Goal: Navigation & Orientation: Understand site structure

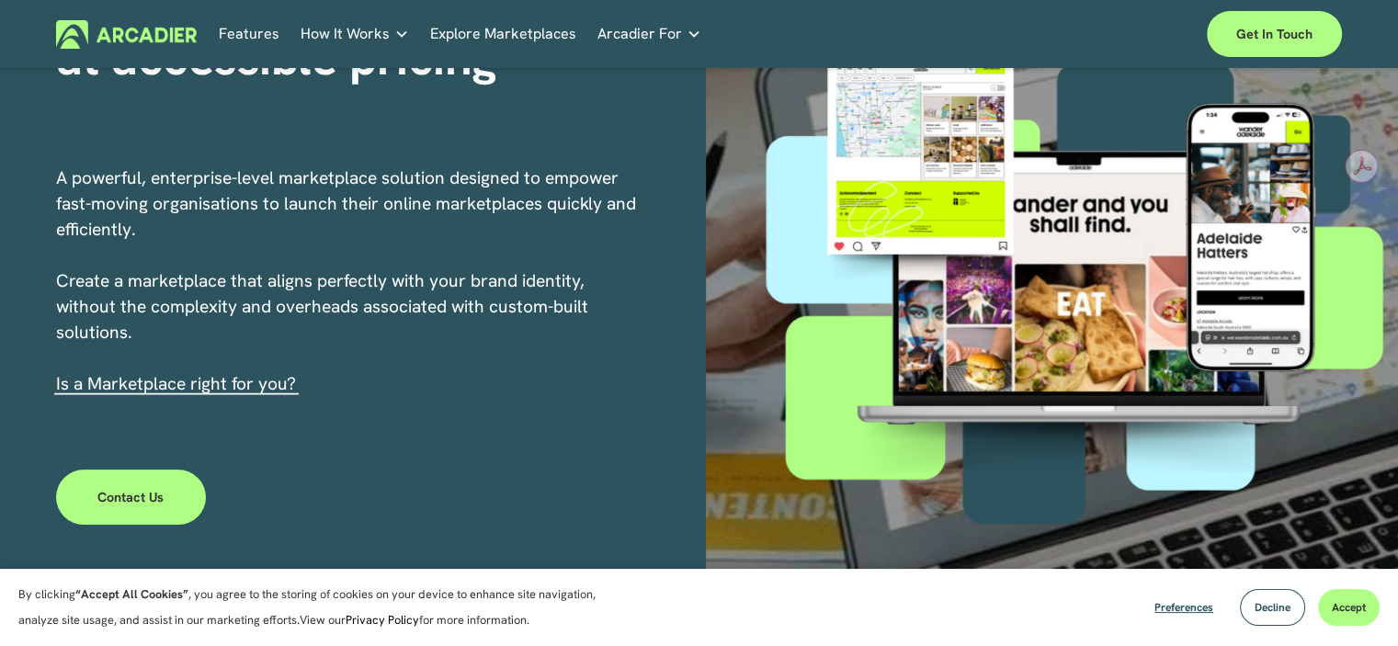
scroll to position [250, 0]
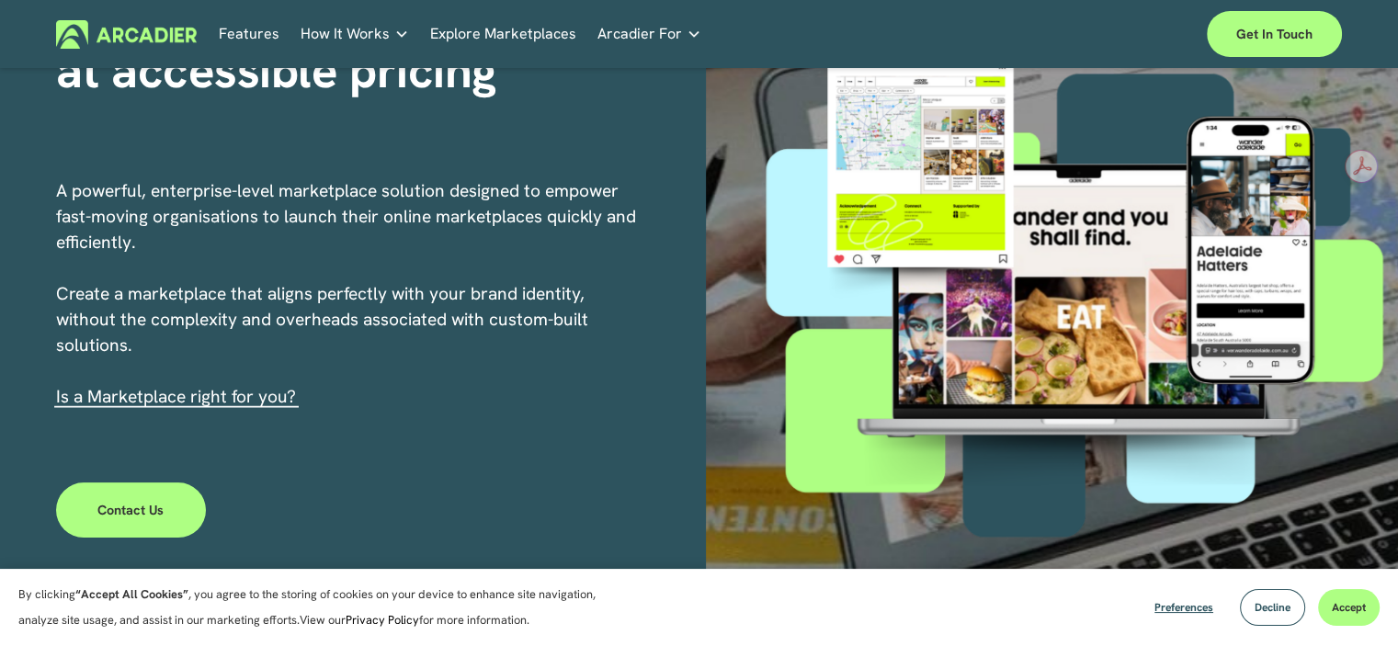
click at [261, 31] on link "Features" at bounding box center [249, 34] width 61 height 28
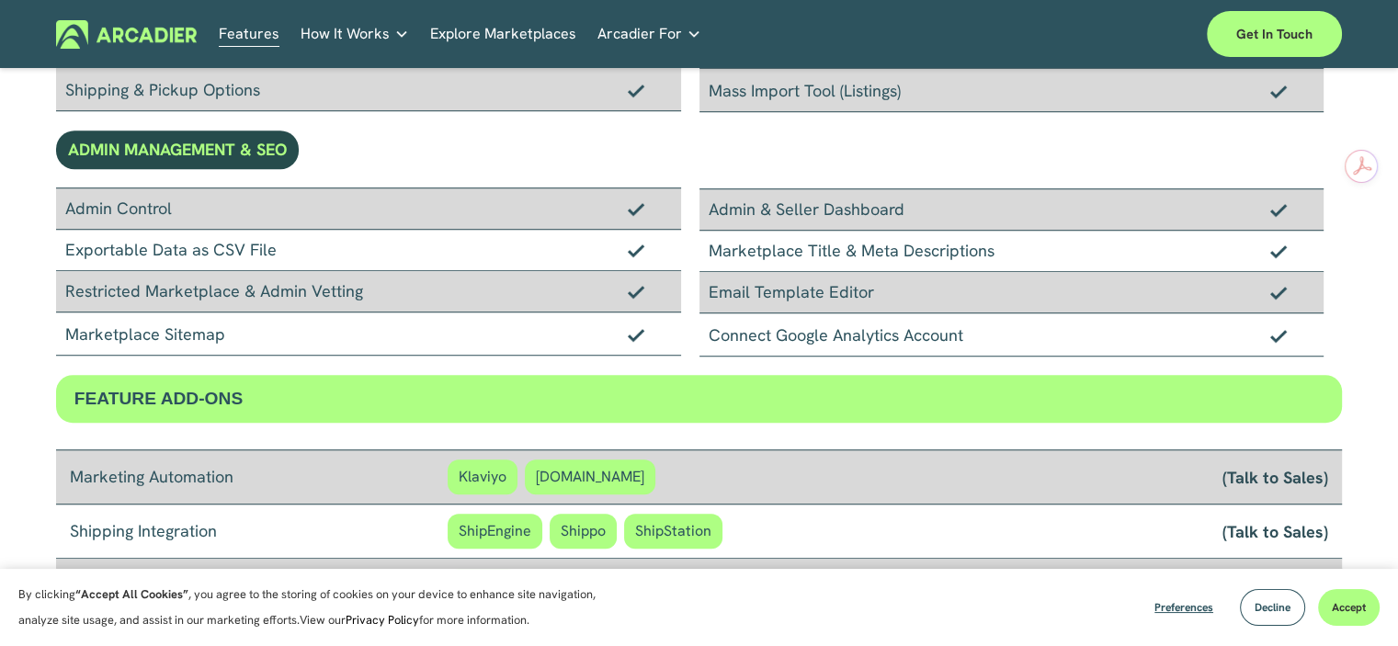
scroll to position [1262, 0]
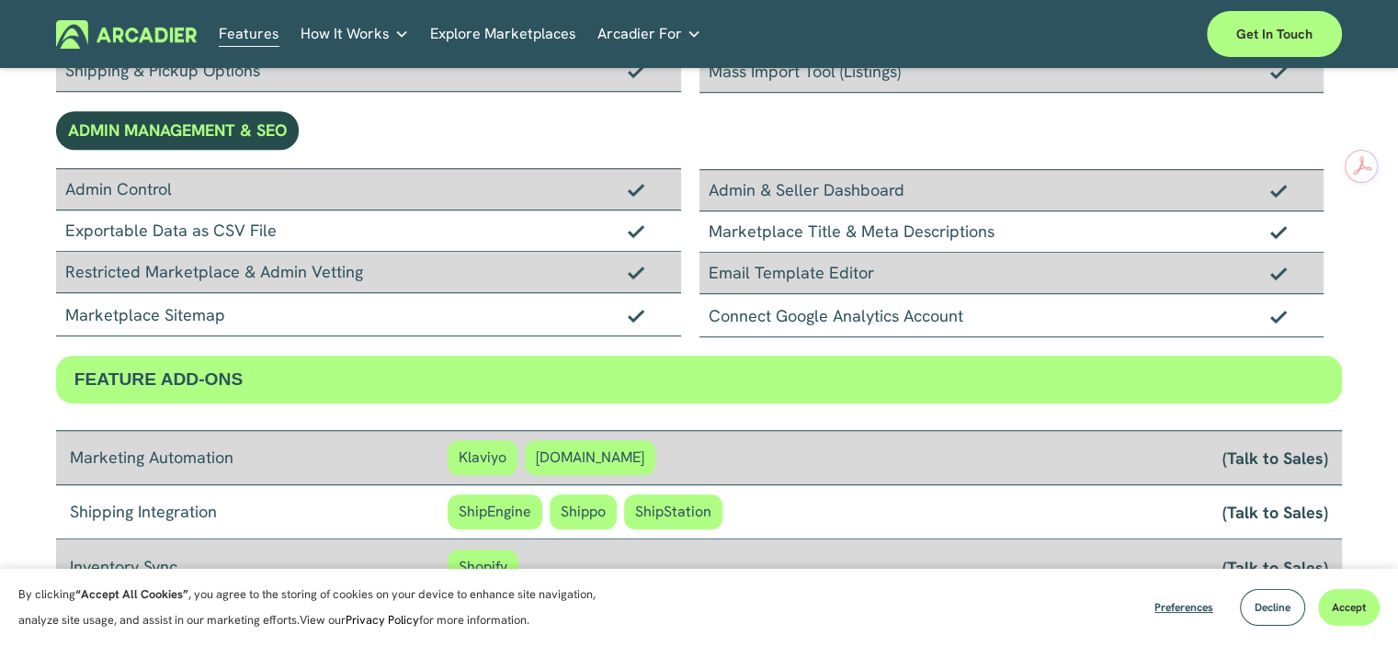
click at [362, 29] on span "How It Works" at bounding box center [345, 34] width 89 height 26
click at [0, 0] on p "Intuitive marketplaces tailored to your business needs." at bounding box center [0, 0] width 0 height 0
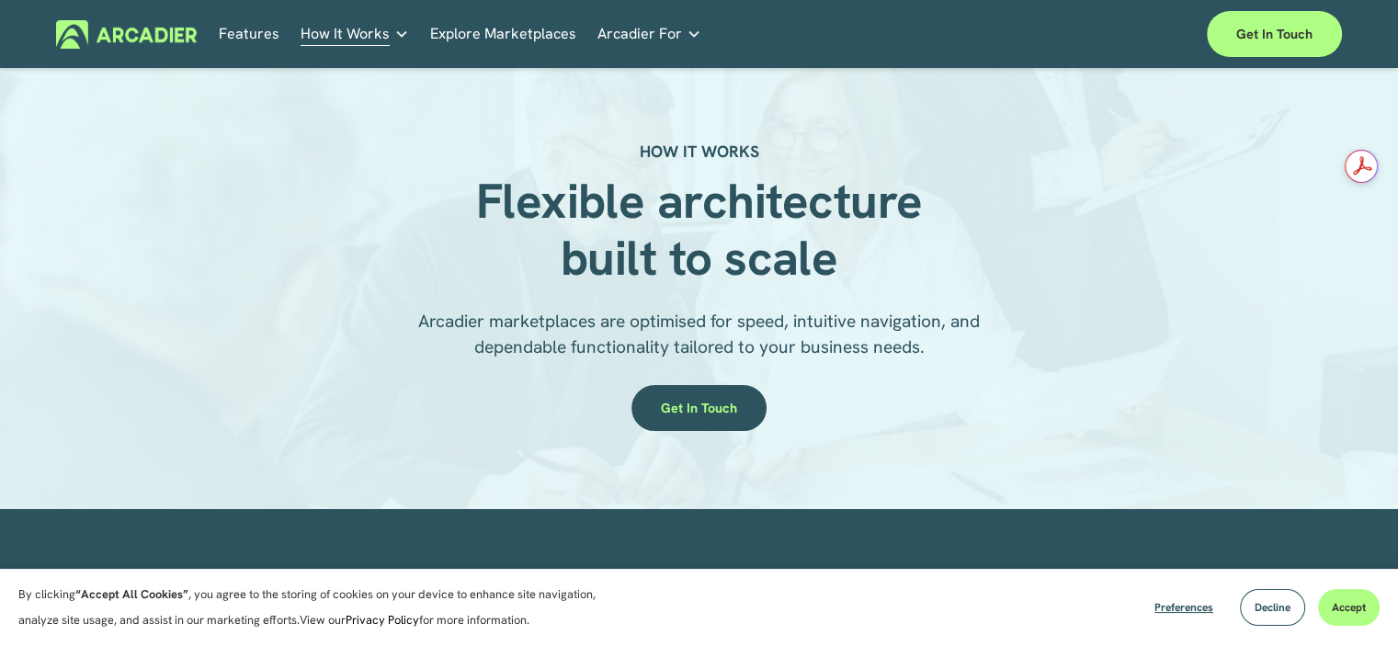
click at [486, 25] on link "Explore Marketplaces" at bounding box center [503, 34] width 146 height 28
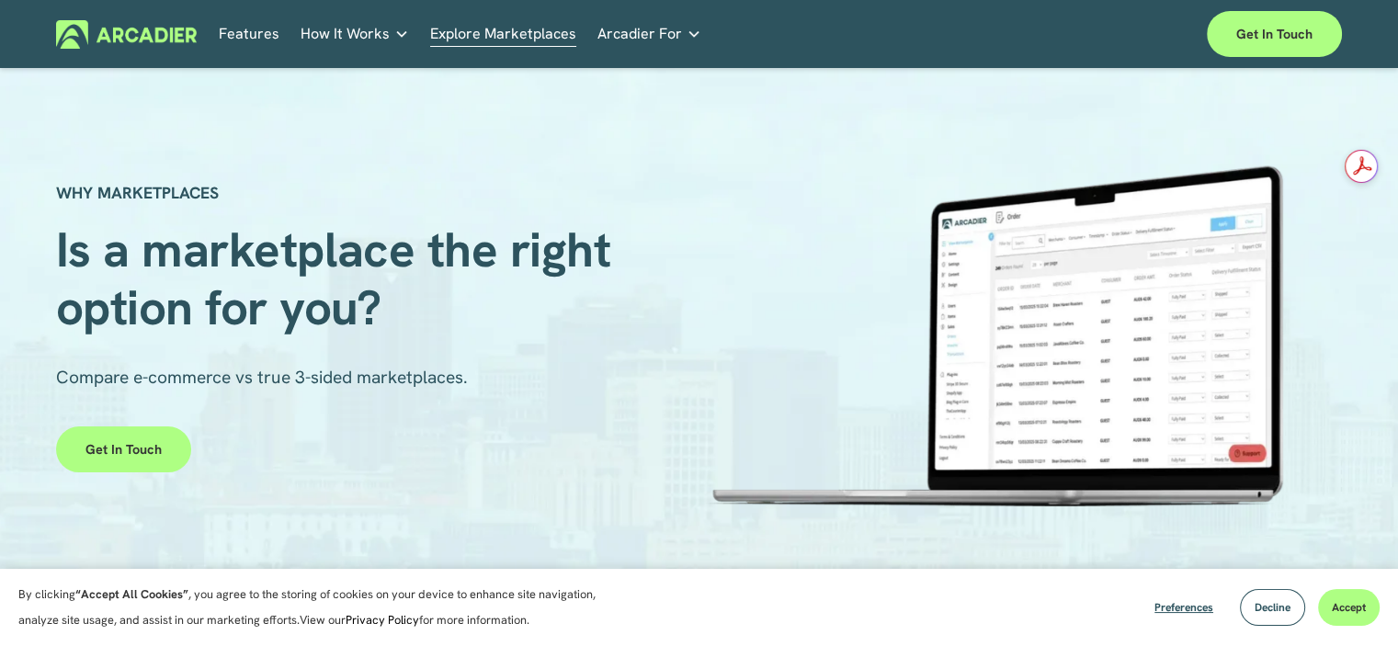
click at [628, 25] on span "Arcadier For" at bounding box center [639, 34] width 85 height 26
